Goal: Task Accomplishment & Management: Manage account settings

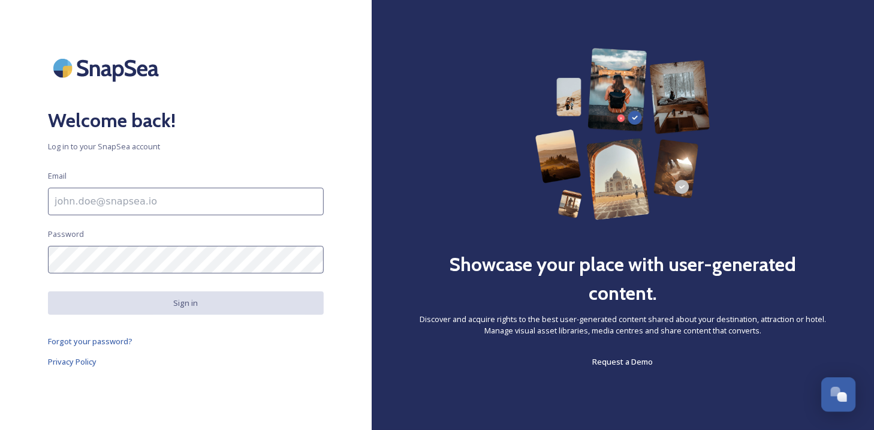
click at [215, 200] on input at bounding box center [186, 202] width 276 height 28
type input "vgill@lansing.org"
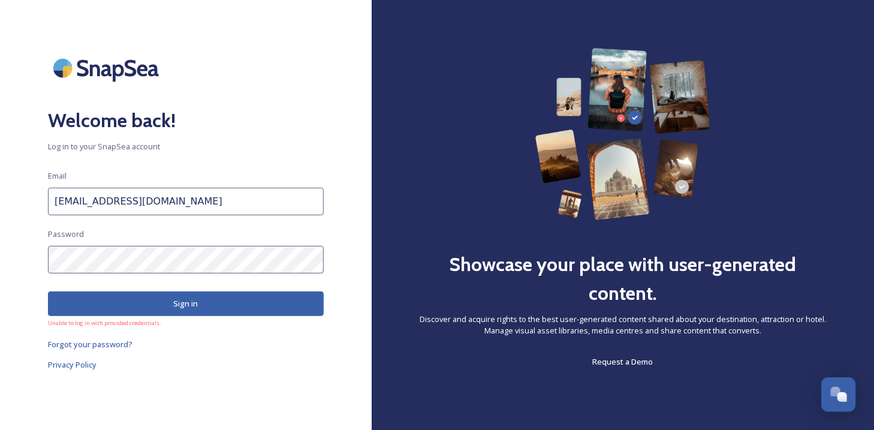
click at [116, 295] on button "Sign in" at bounding box center [186, 303] width 276 height 25
click at [100, 344] on span "Forgot your password?" at bounding box center [90, 344] width 84 height 11
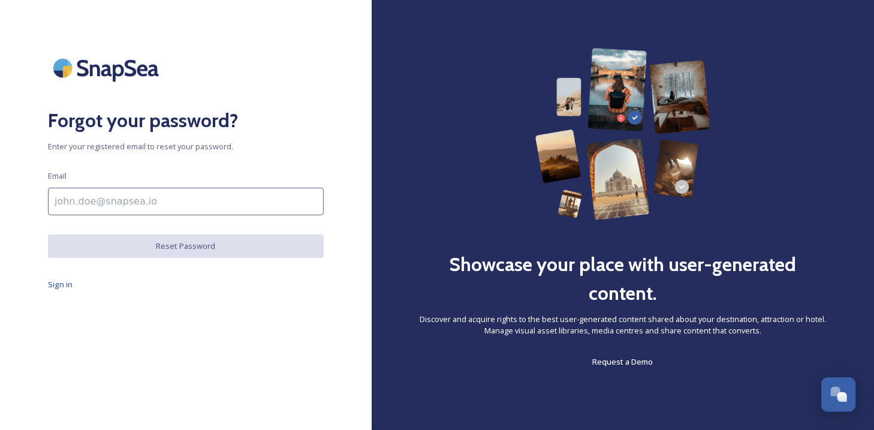
click at [183, 212] on input at bounding box center [186, 202] width 276 height 28
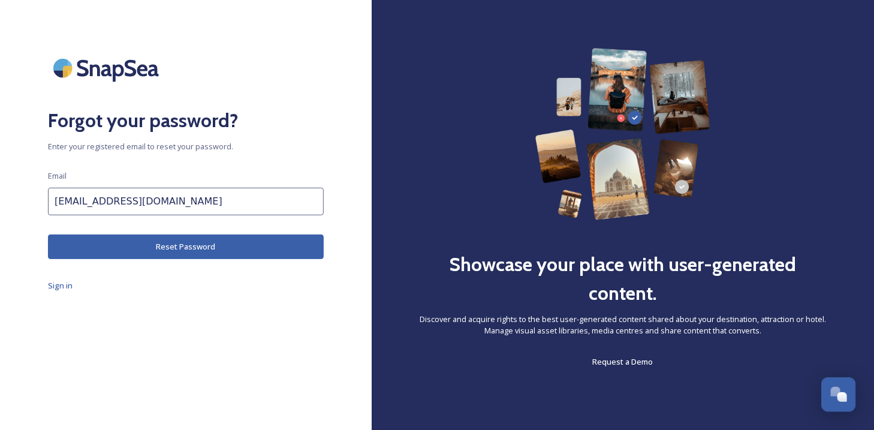
type input "vgill@lansing.org"
click at [133, 243] on button "Reset Password" at bounding box center [186, 246] width 276 height 25
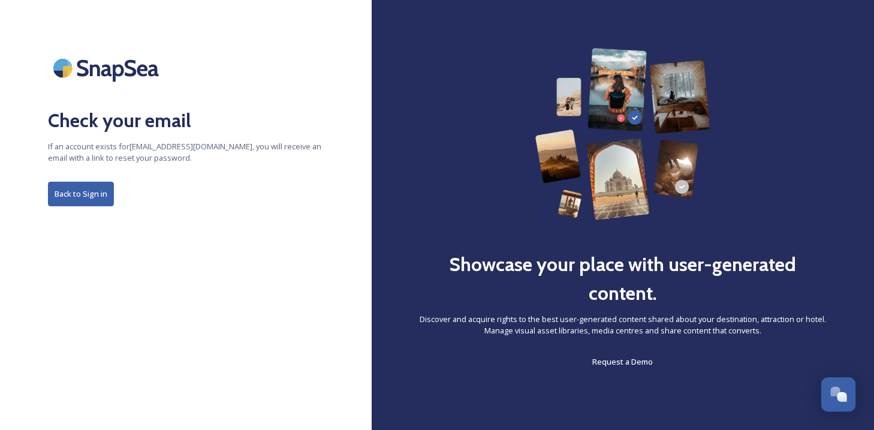
click at [89, 195] on button "Back to Sign in" at bounding box center [81, 194] width 66 height 25
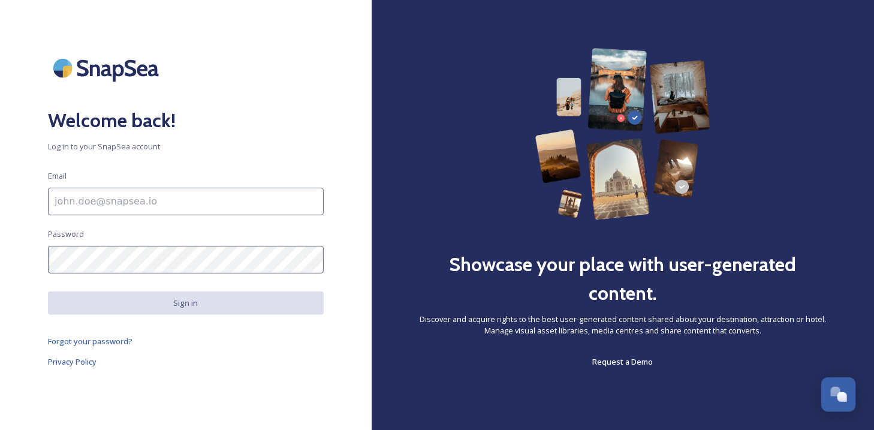
click at [85, 198] on input at bounding box center [186, 202] width 276 height 28
type input "vgill@lansing.org"
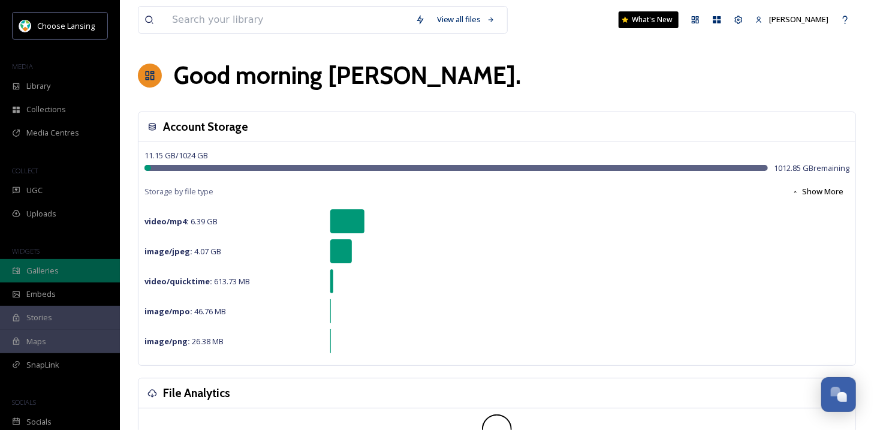
click at [66, 280] on div "Galleries" at bounding box center [60, 270] width 120 height 23
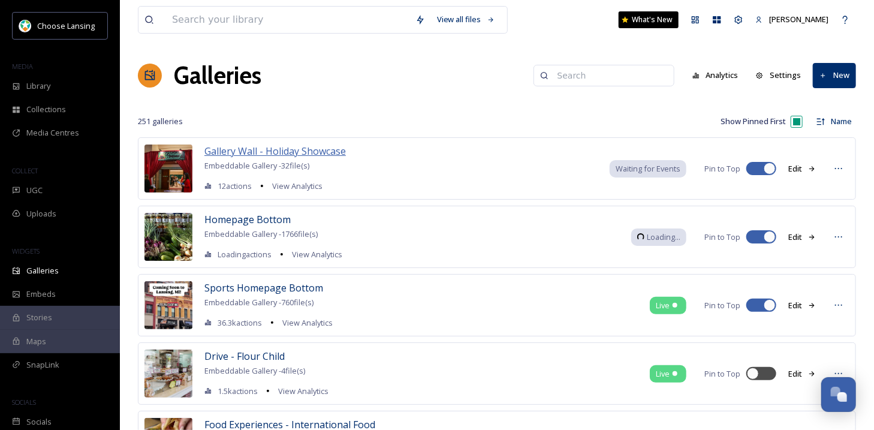
click at [297, 148] on span "Gallery Wall - Holiday Showcase" at bounding box center [274, 150] width 141 height 13
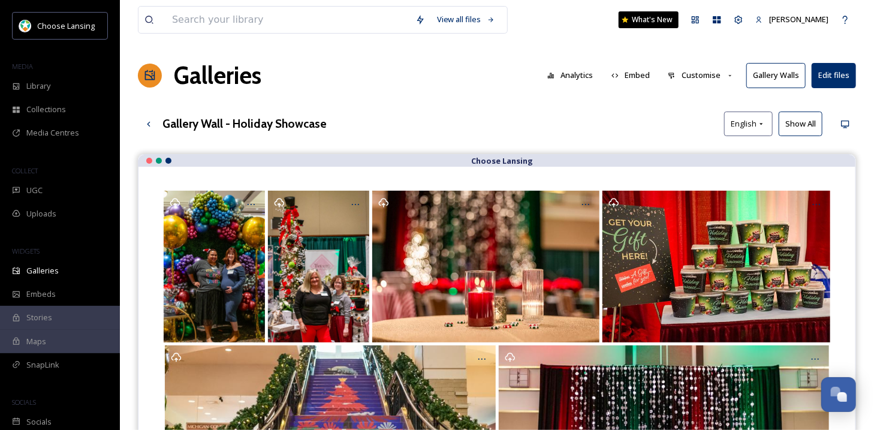
click at [781, 76] on button "Gallery Walls" at bounding box center [775, 75] width 59 height 25
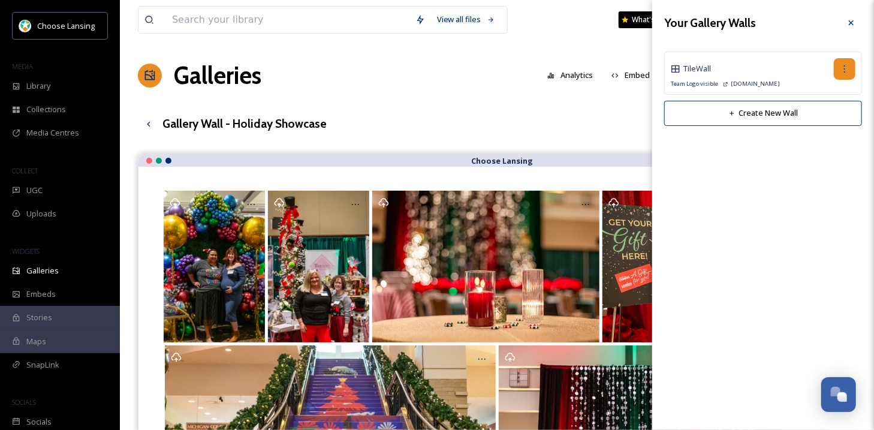
click at [838, 70] on div at bounding box center [845, 69] width 22 height 22
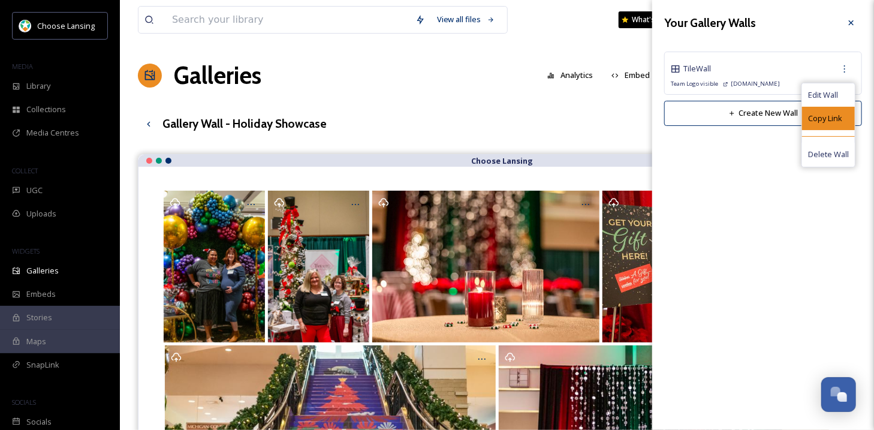
click at [822, 124] on div "Copy Link" at bounding box center [828, 118] width 53 height 23
click at [817, 119] on span "Copy Link" at bounding box center [825, 118] width 34 height 11
click at [833, 118] on span "Copy Link" at bounding box center [825, 118] width 34 height 11
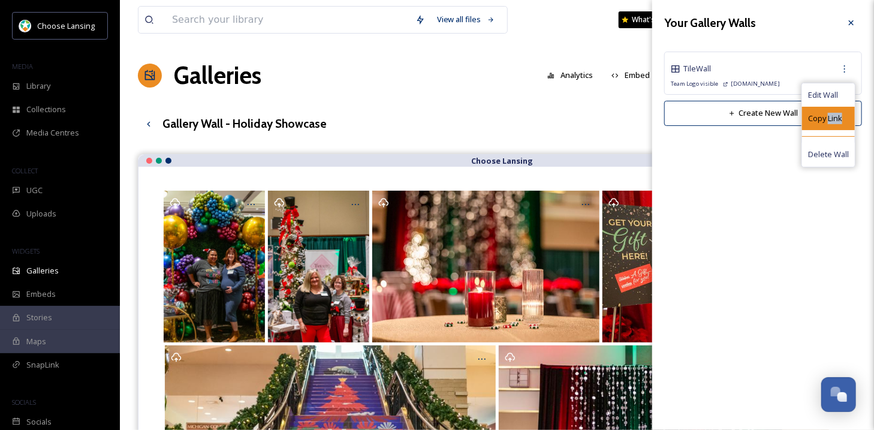
click at [833, 118] on span "Copy Link" at bounding box center [825, 118] width 34 height 11
click at [822, 95] on span "Edit Wall" at bounding box center [823, 94] width 30 height 11
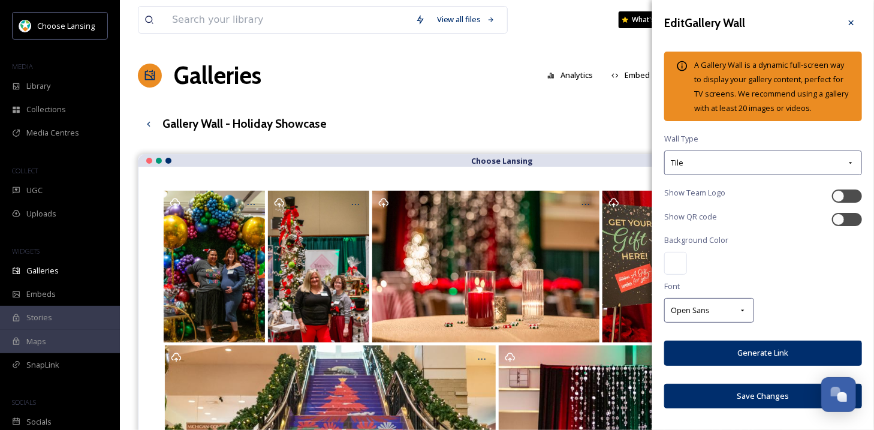
checkbox input "true"
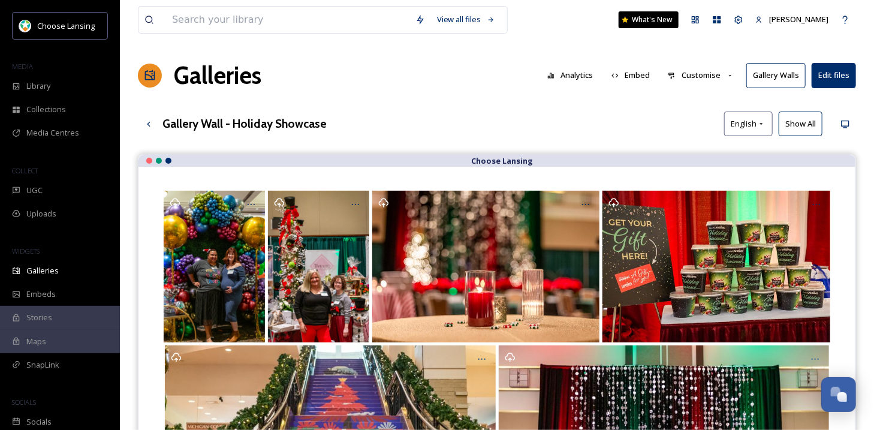
click at [782, 77] on button "Gallery Walls" at bounding box center [775, 75] width 59 height 25
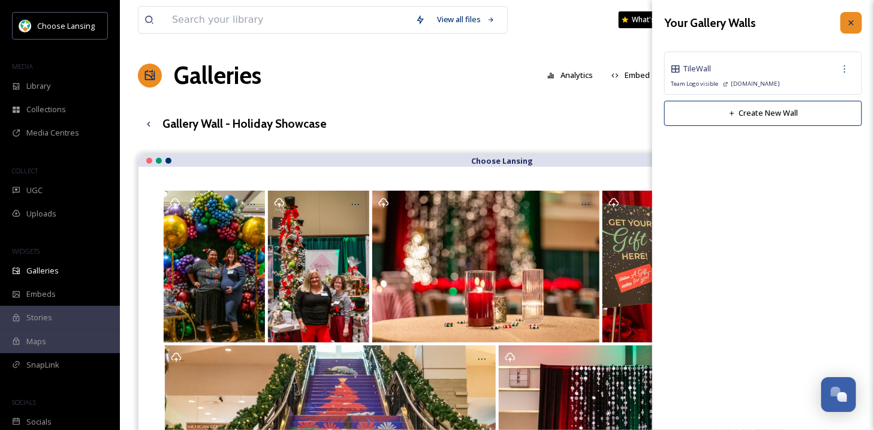
click at [850, 19] on icon at bounding box center [851, 23] width 10 height 10
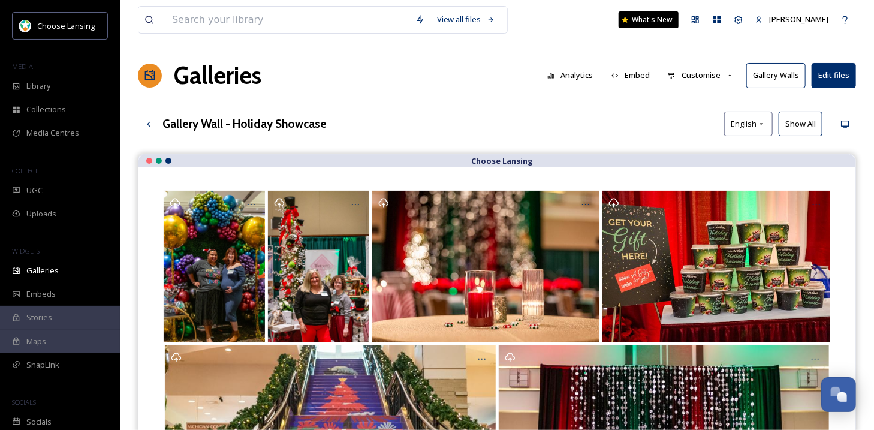
click at [788, 71] on button "Gallery Walls" at bounding box center [775, 75] width 59 height 25
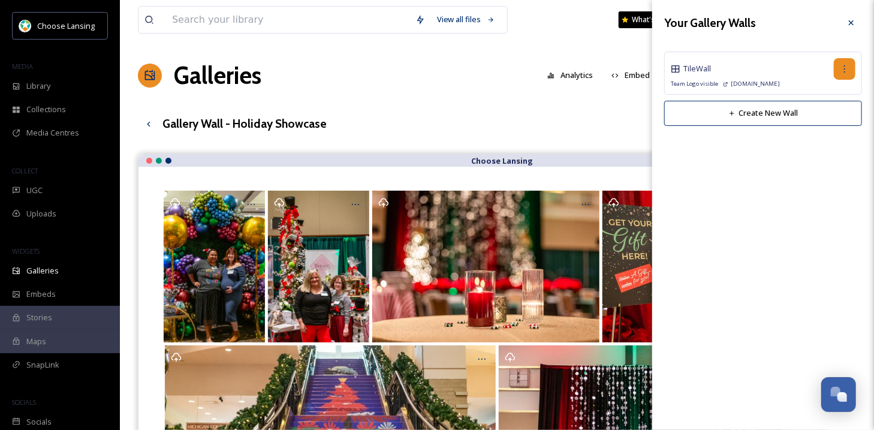
click at [850, 71] on div at bounding box center [845, 69] width 22 height 22
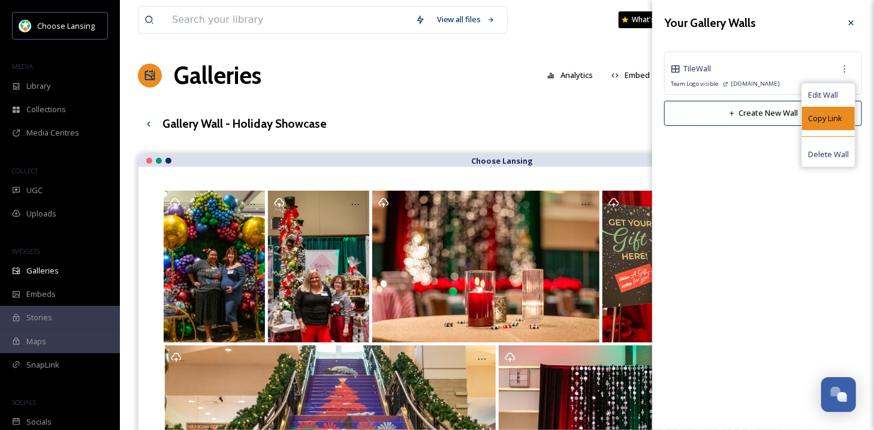
click at [830, 111] on div "Copy Link" at bounding box center [828, 118] width 53 height 23
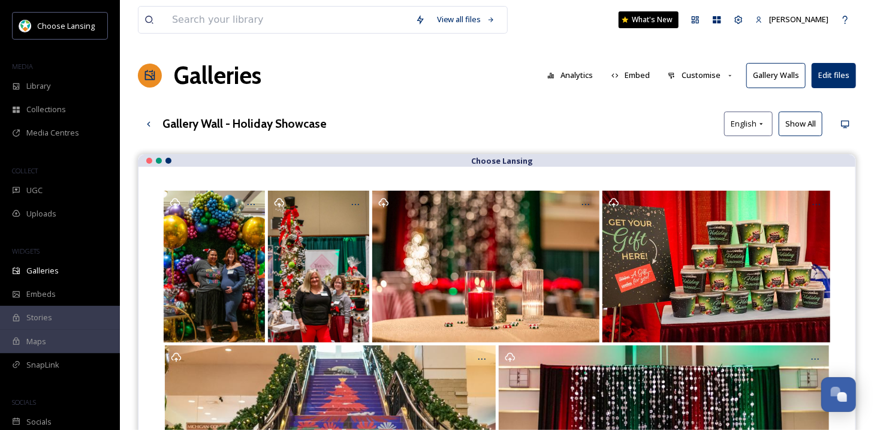
click at [761, 71] on button "Gallery Walls" at bounding box center [775, 75] width 59 height 25
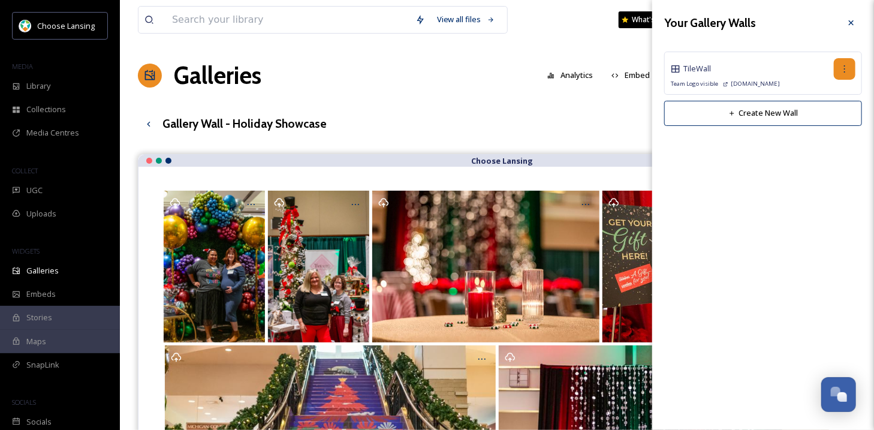
click at [846, 67] on icon at bounding box center [845, 69] width 10 height 10
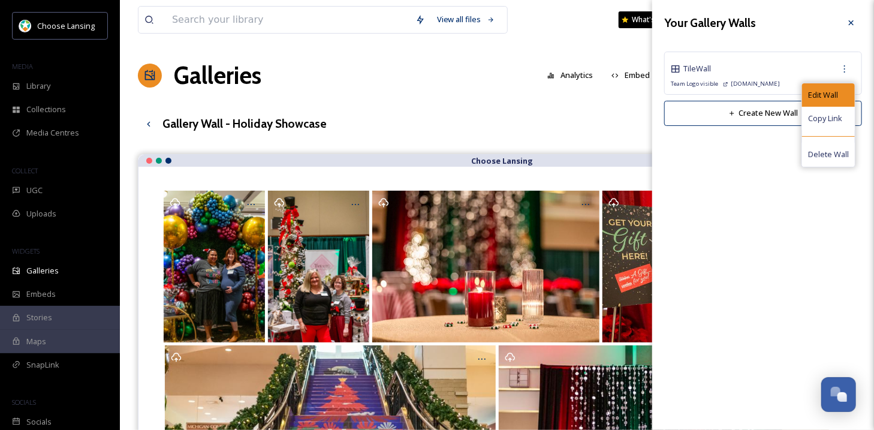
click at [835, 99] on span "Edit Wall" at bounding box center [823, 94] width 30 height 11
checkbox input "true"
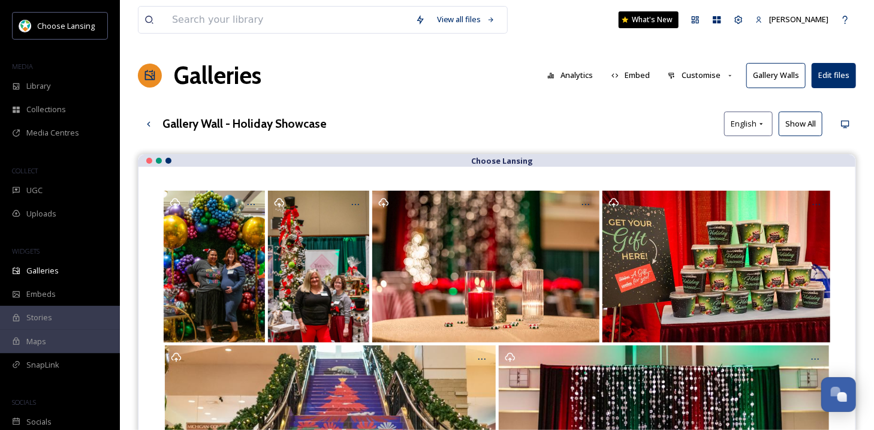
click at [786, 77] on button "Gallery Walls" at bounding box center [775, 75] width 59 height 25
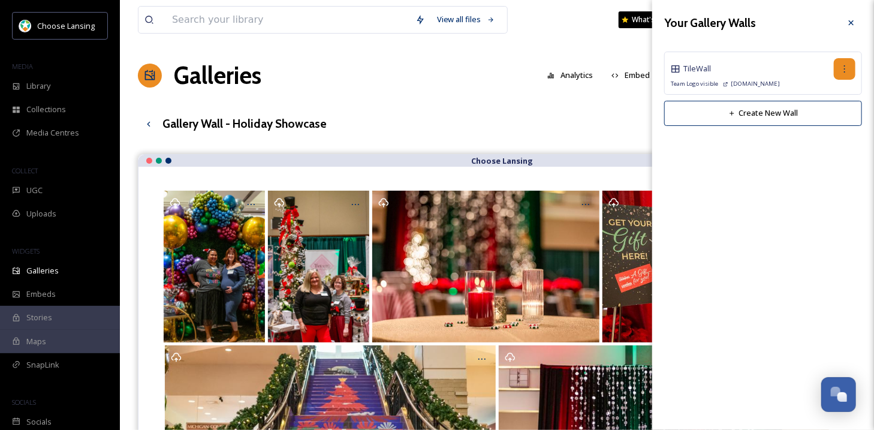
click at [850, 73] on div at bounding box center [845, 69] width 22 height 22
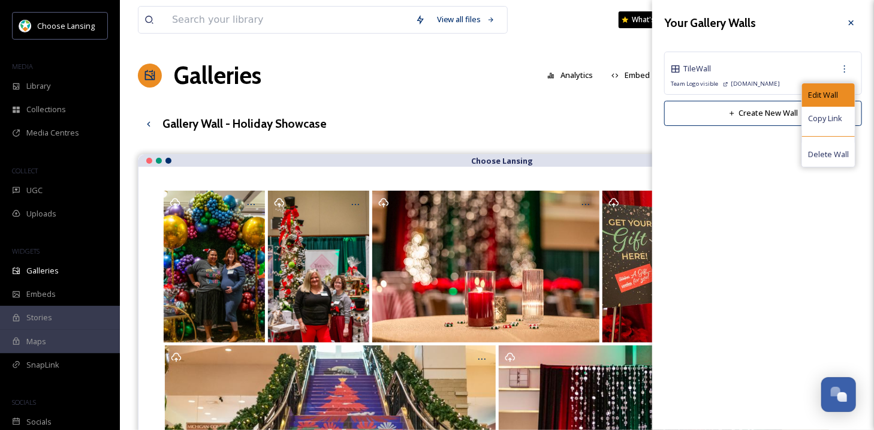
click at [830, 92] on span "Edit Wall" at bounding box center [823, 94] width 30 height 11
checkbox input "true"
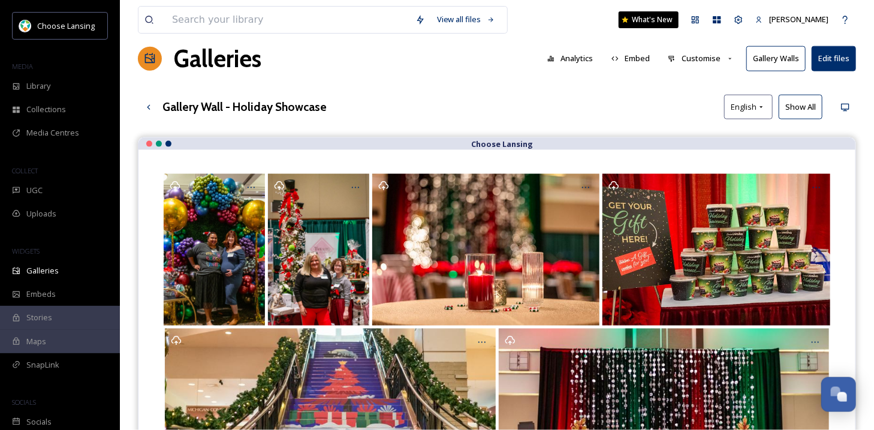
scroll to position [14, 0]
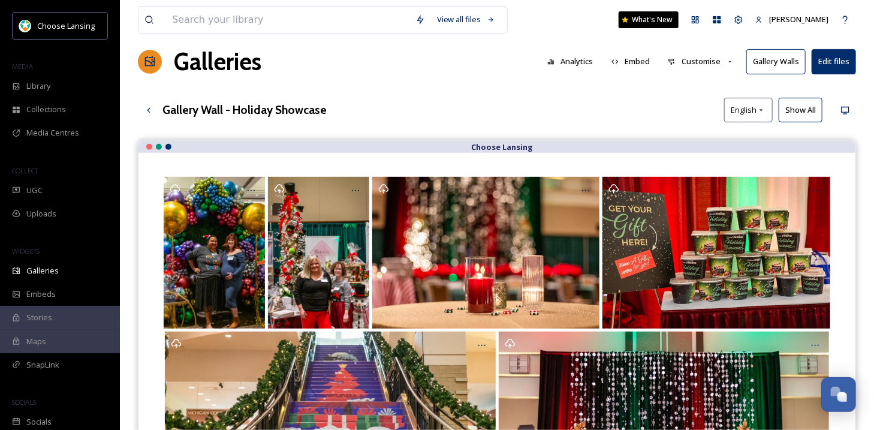
click at [786, 59] on button "Gallery Walls" at bounding box center [775, 61] width 59 height 25
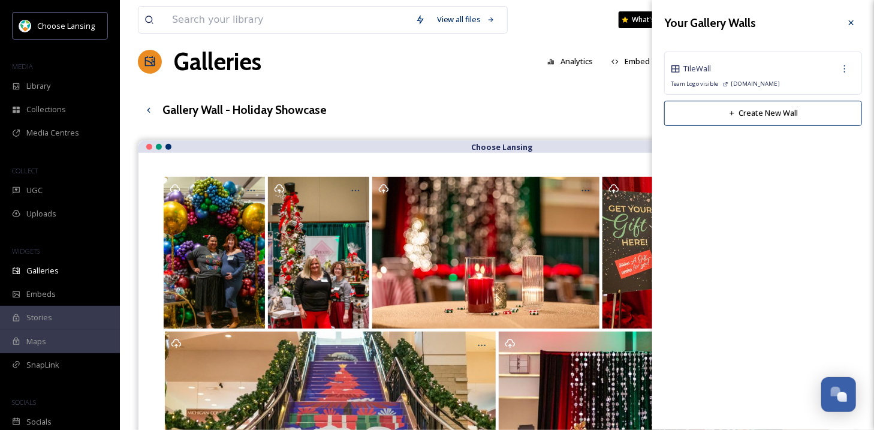
drag, startPoint x: 850, startPoint y: 69, endPoint x: 866, endPoint y: 244, distance: 175.7
click at [866, 244] on div "Your Gallery Walls Tile Wall Team Logo visible [DOMAIN_NAME] Create New Wall Cr…" at bounding box center [763, 215] width 222 height 430
